Goal: Task Accomplishment & Management: Manage account settings

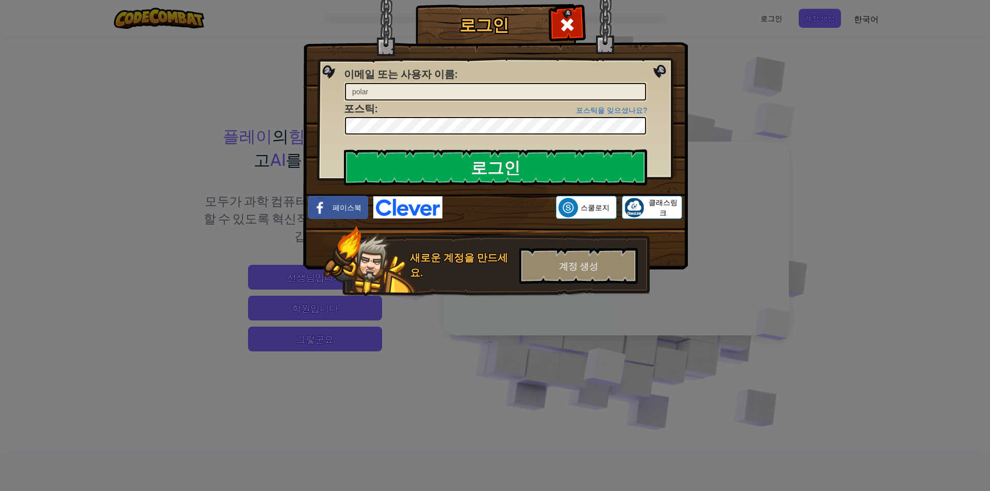
type input "polar"
click at [883, 74] on div "로그인 알 수 없는 불법행위 발생 이메일 또는 사용자 이름 : polar 포스틱을 잊으셨나요? 포스틱 : 로그인 로그인 중 페이스북 스쿨로지 …" at bounding box center [495, 245] width 990 height 491
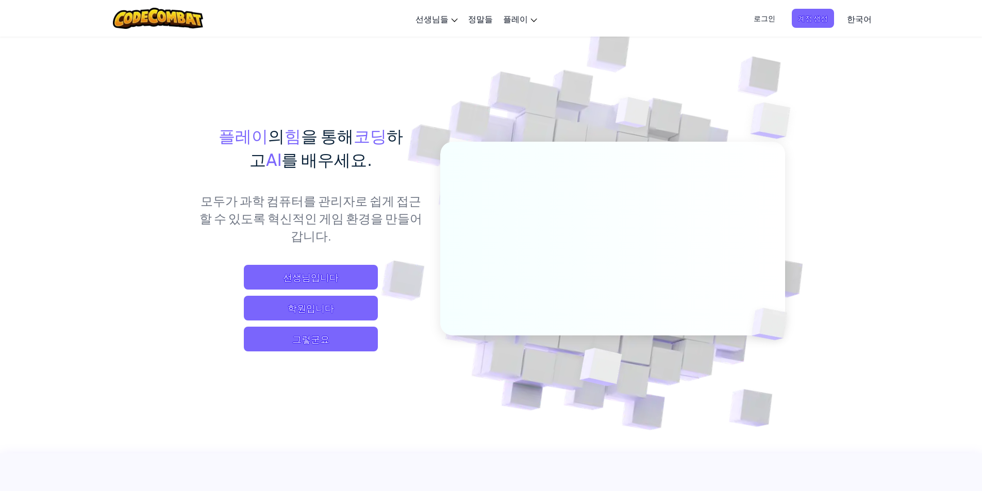
click at [764, 18] on font "로그인" at bounding box center [765, 17] width 22 height 9
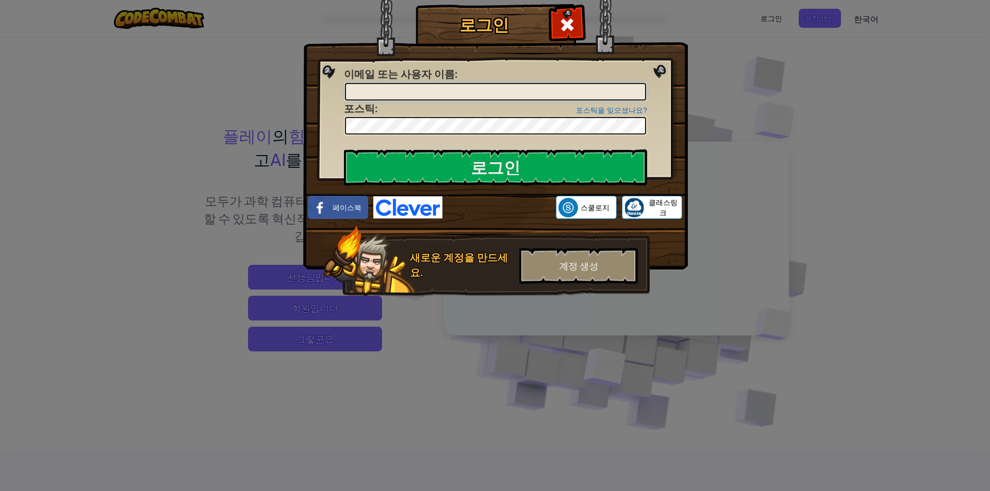
click at [505, 92] on input "이메일 또는 사용자 이름 :" at bounding box center [495, 92] width 301 height 18
click at [419, 96] on input "시나모롤" at bounding box center [495, 92] width 301 height 18
type input "시"
type input "[EMAIL_ADDRESS][DOMAIN_NAME]"
click at [407, 186] on img at bounding box center [495, 120] width 385 height 300
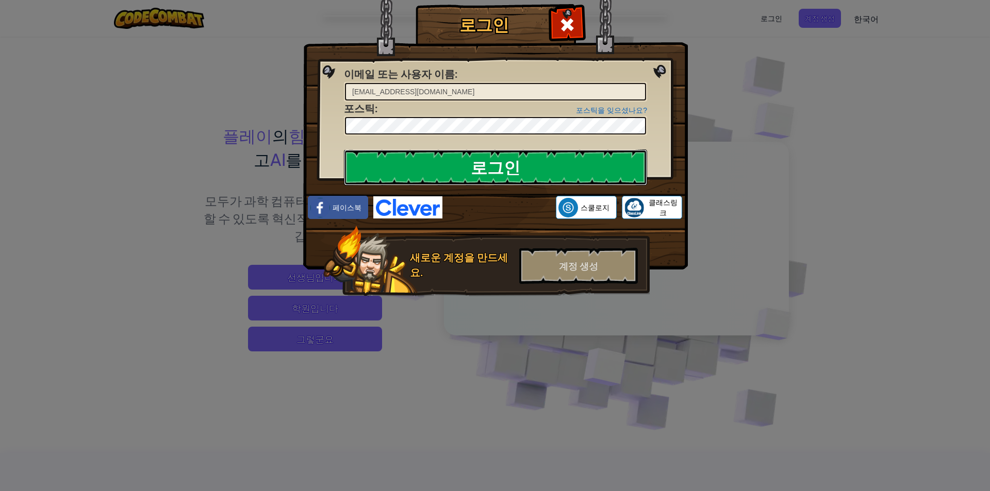
click at [518, 175] on input "로그인" at bounding box center [495, 168] width 303 height 36
